Goal: Use online tool/utility: Use online tool/utility

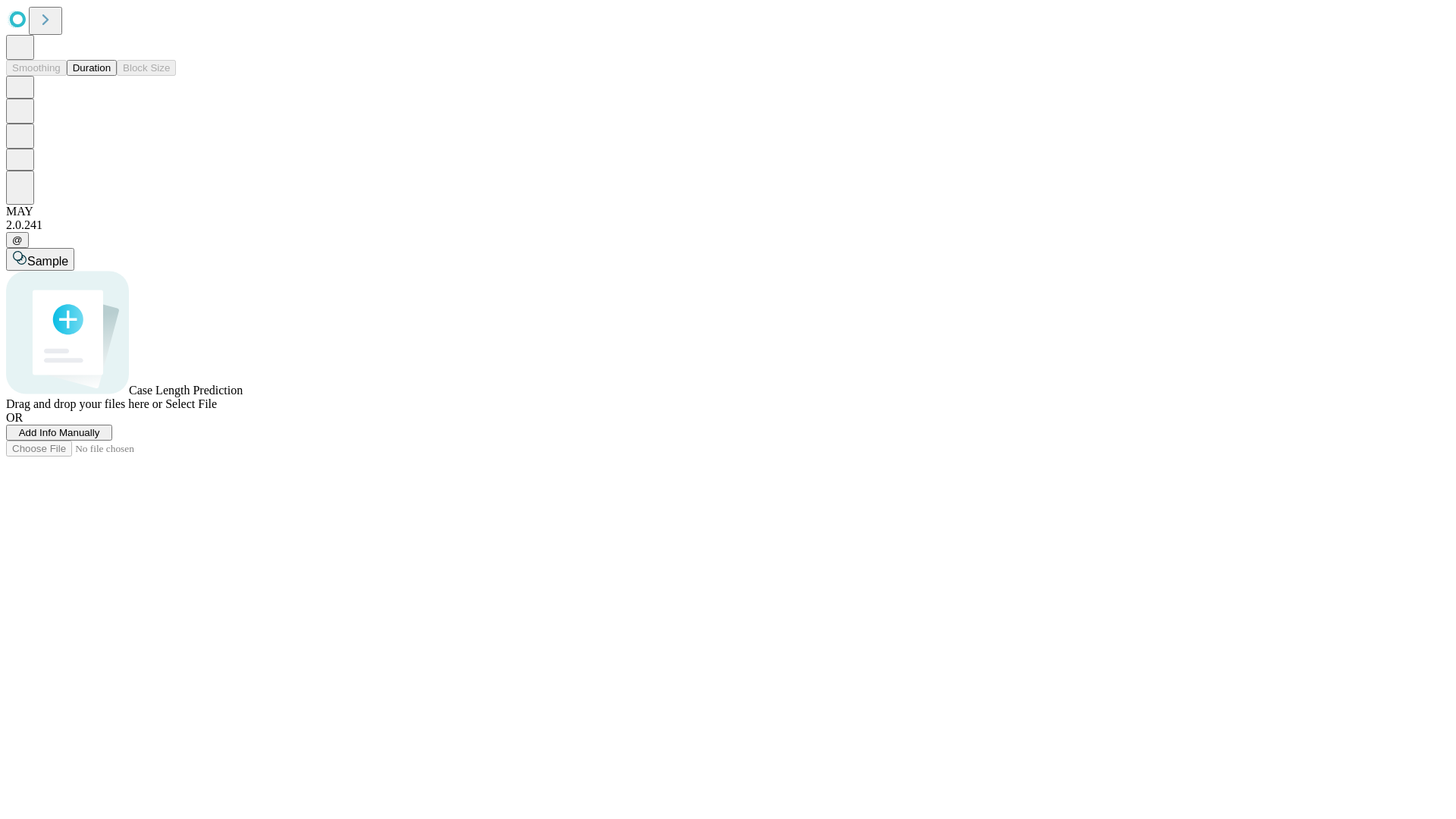
click at [111, 76] on button "Duration" at bounding box center [92, 68] width 50 height 16
click at [100, 439] on span "Add Info Manually" at bounding box center [59, 432] width 81 height 11
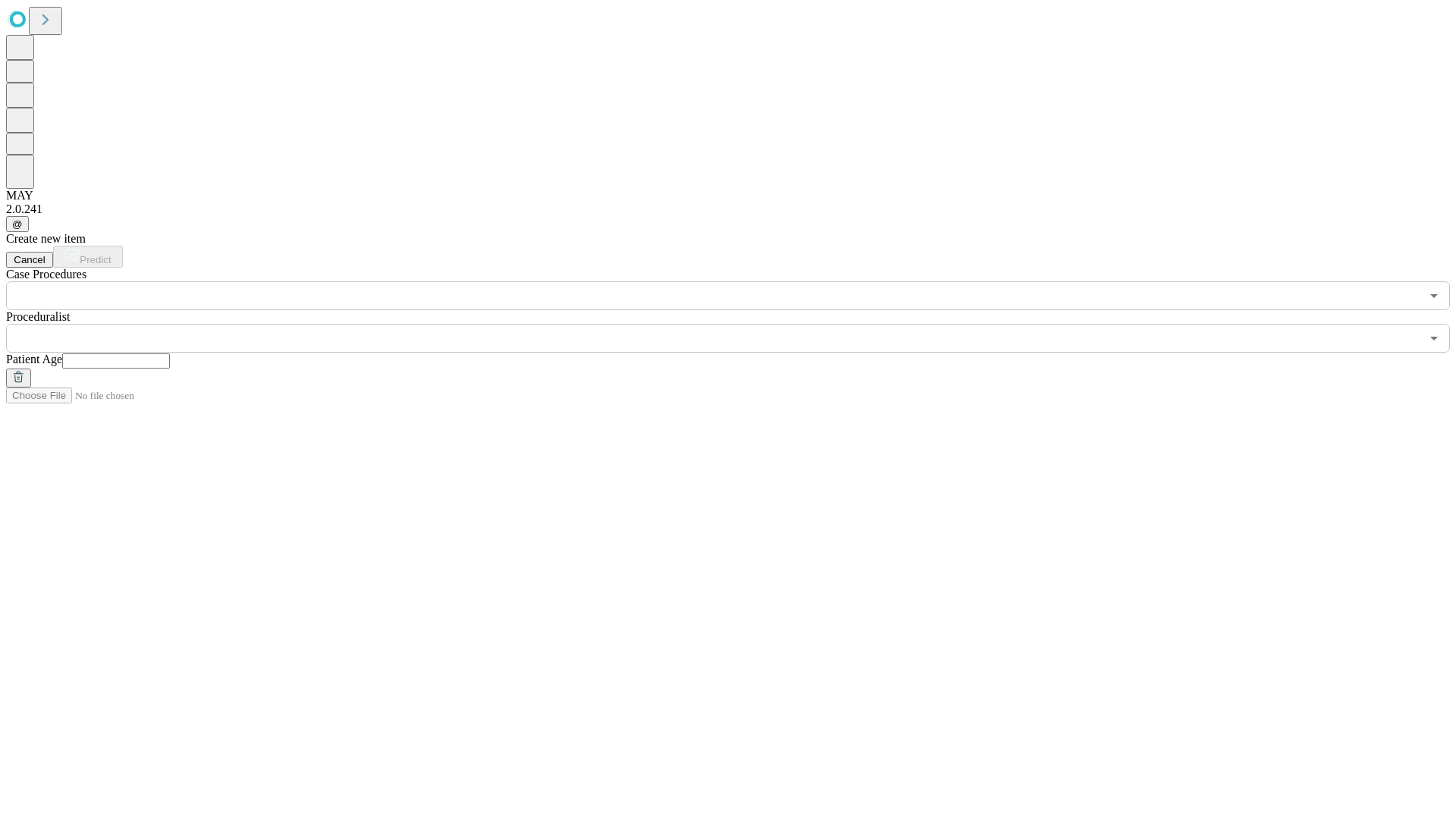
click at [170, 354] on input "text" at bounding box center [116, 361] width 107 height 15
type input "**"
click at [739, 324] on input "text" at bounding box center [714, 338] width 1414 height 29
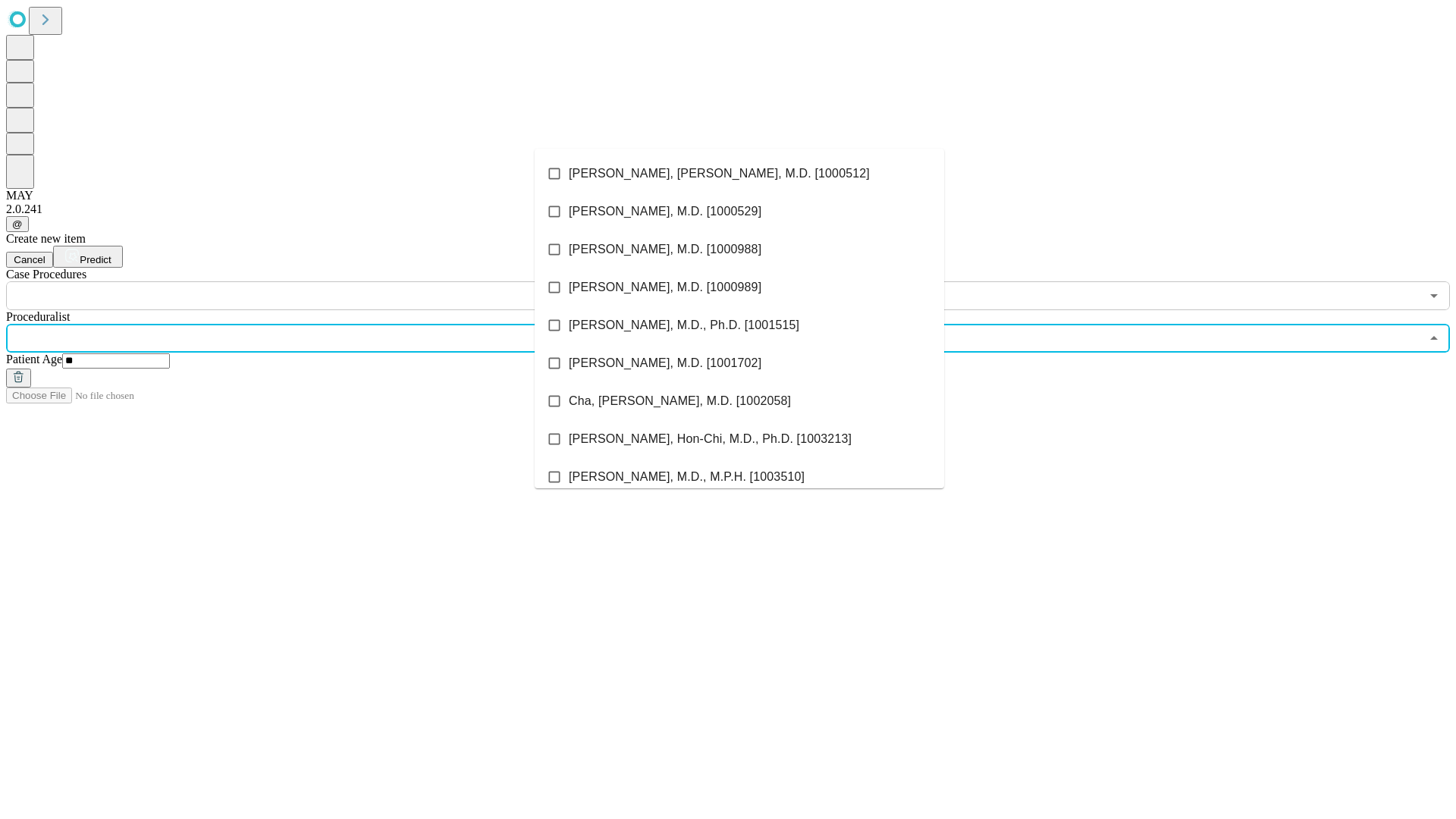
click at [740, 174] on li "[PERSON_NAME], [PERSON_NAME], M.D. [1000512]" at bounding box center [740, 173] width 409 height 38
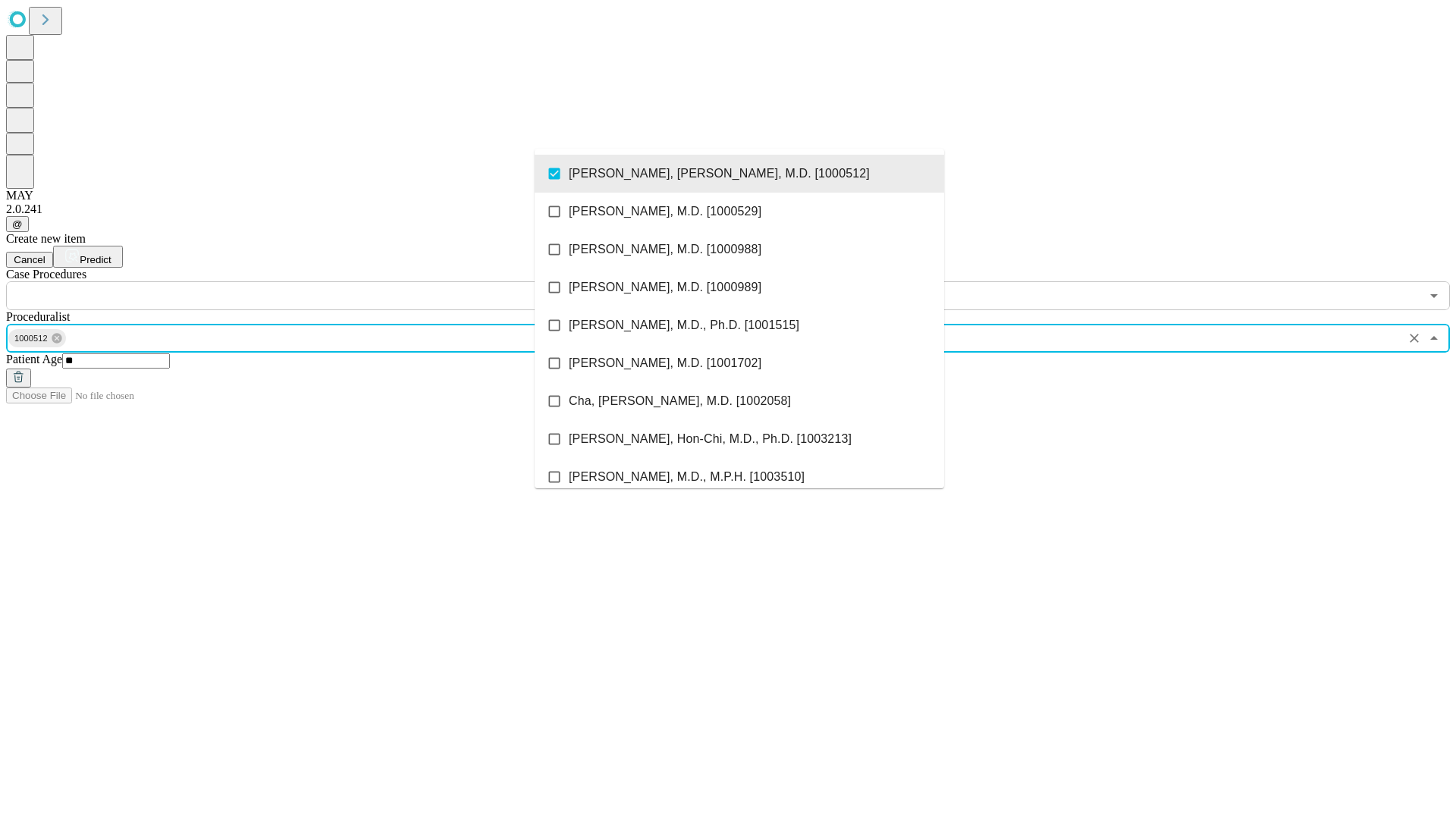
click at [318, 281] on input "text" at bounding box center [714, 295] width 1414 height 29
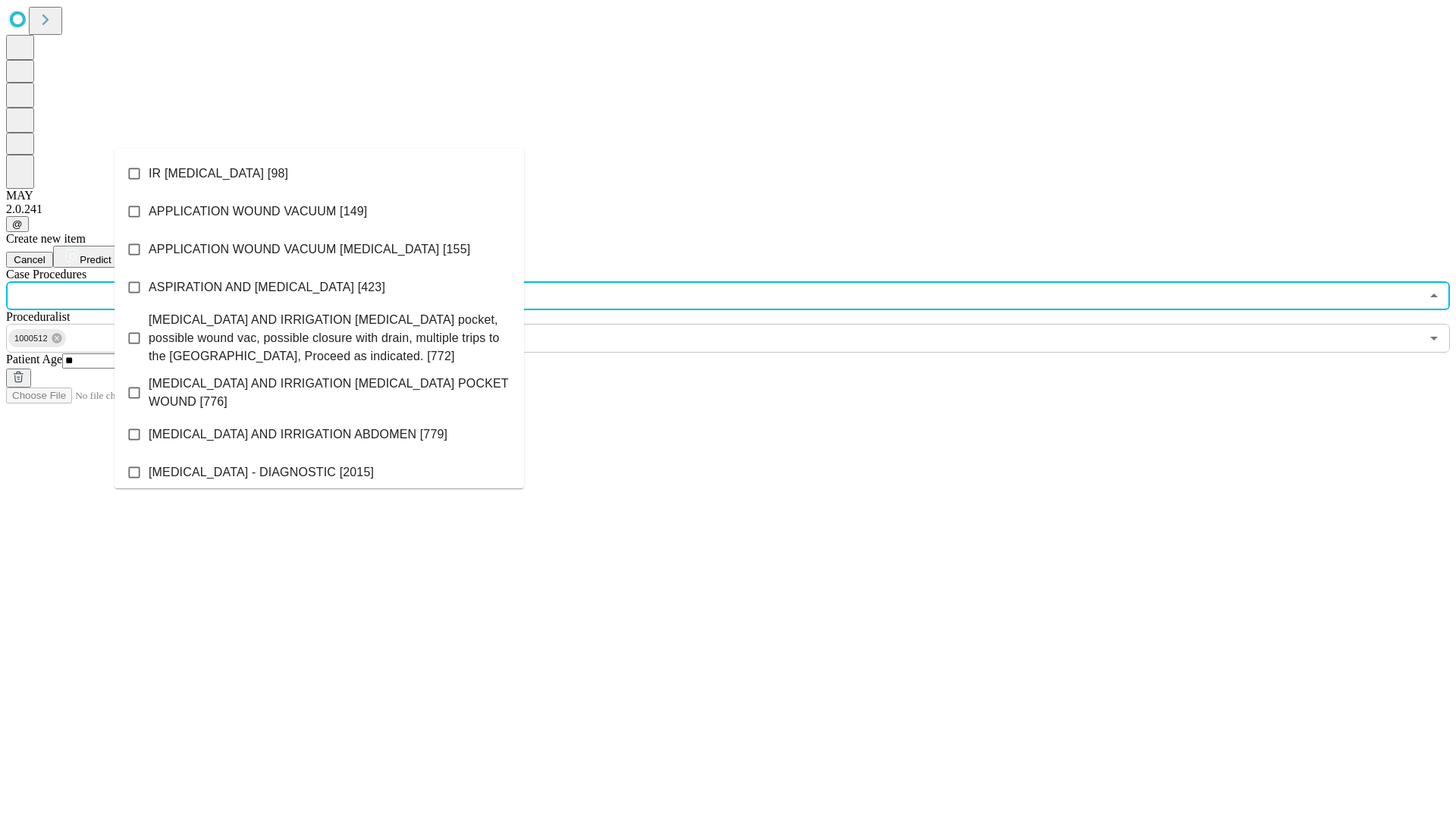
click at [319, 174] on li "IR [MEDICAL_DATA] [98]" at bounding box center [319, 173] width 409 height 38
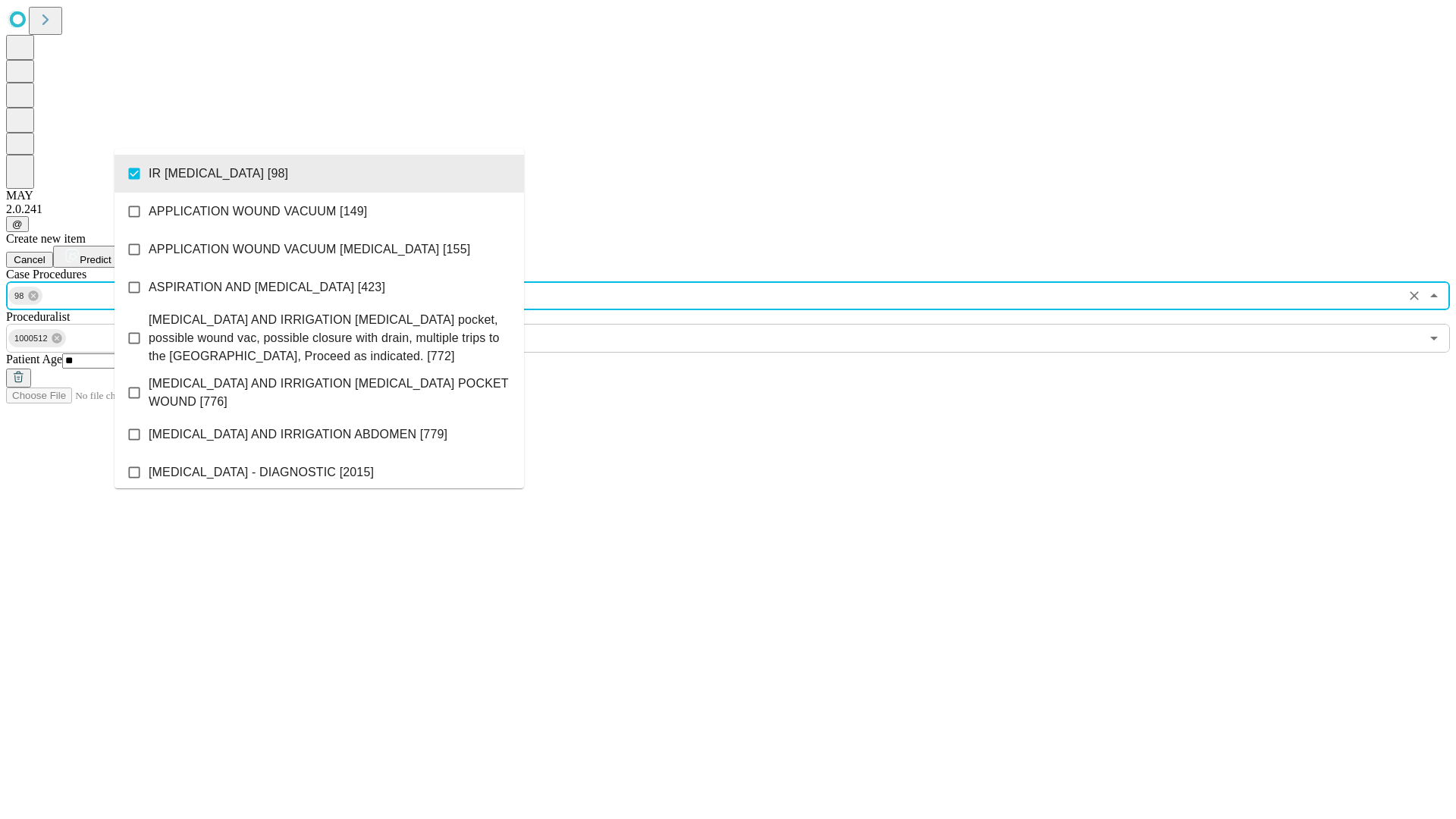
click at [111, 254] on span "Predict" at bounding box center [95, 259] width 31 height 11
